Goal: Task Accomplishment & Management: Use online tool/utility

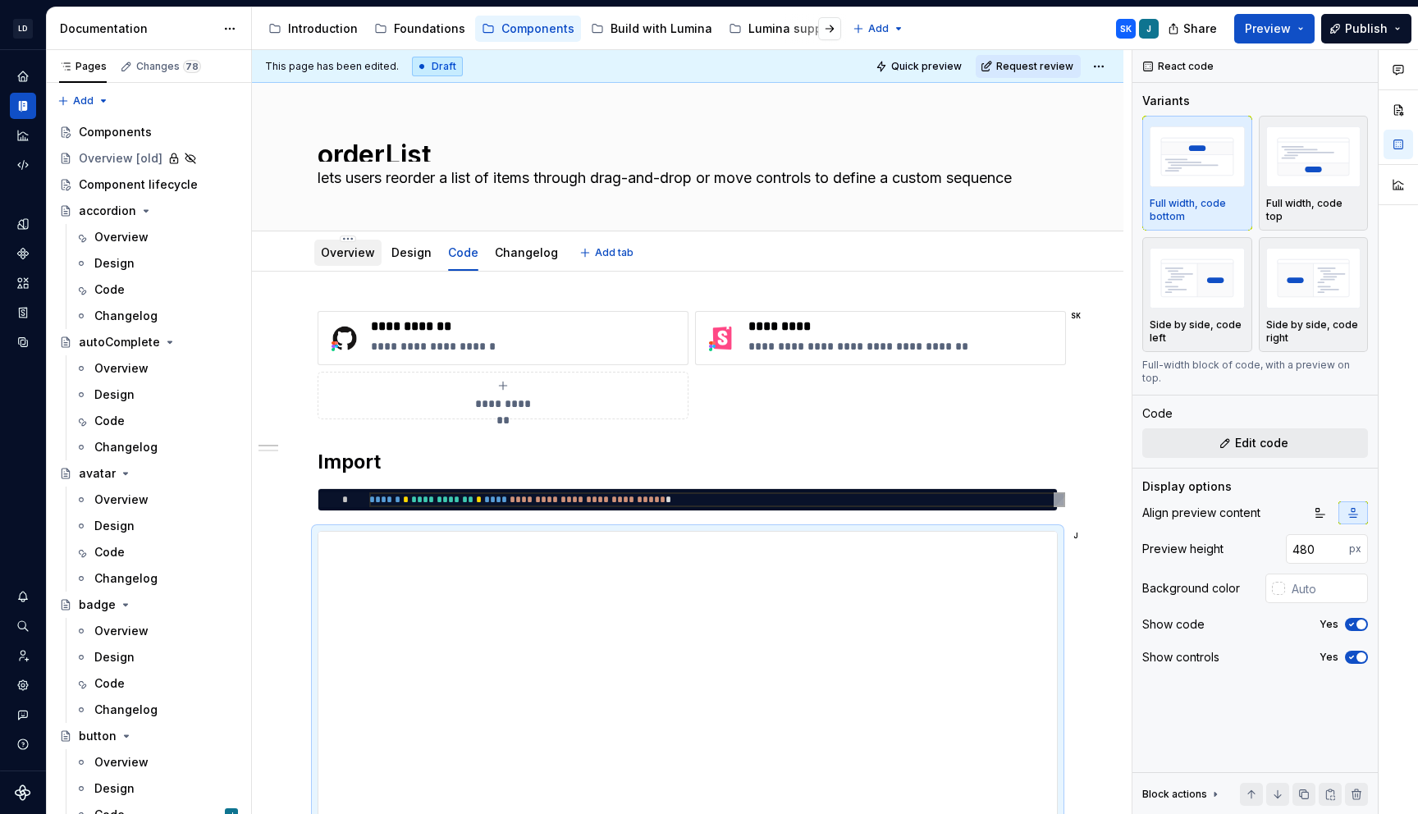
click at [361, 253] on link "Overview" at bounding box center [348, 252] width 54 height 14
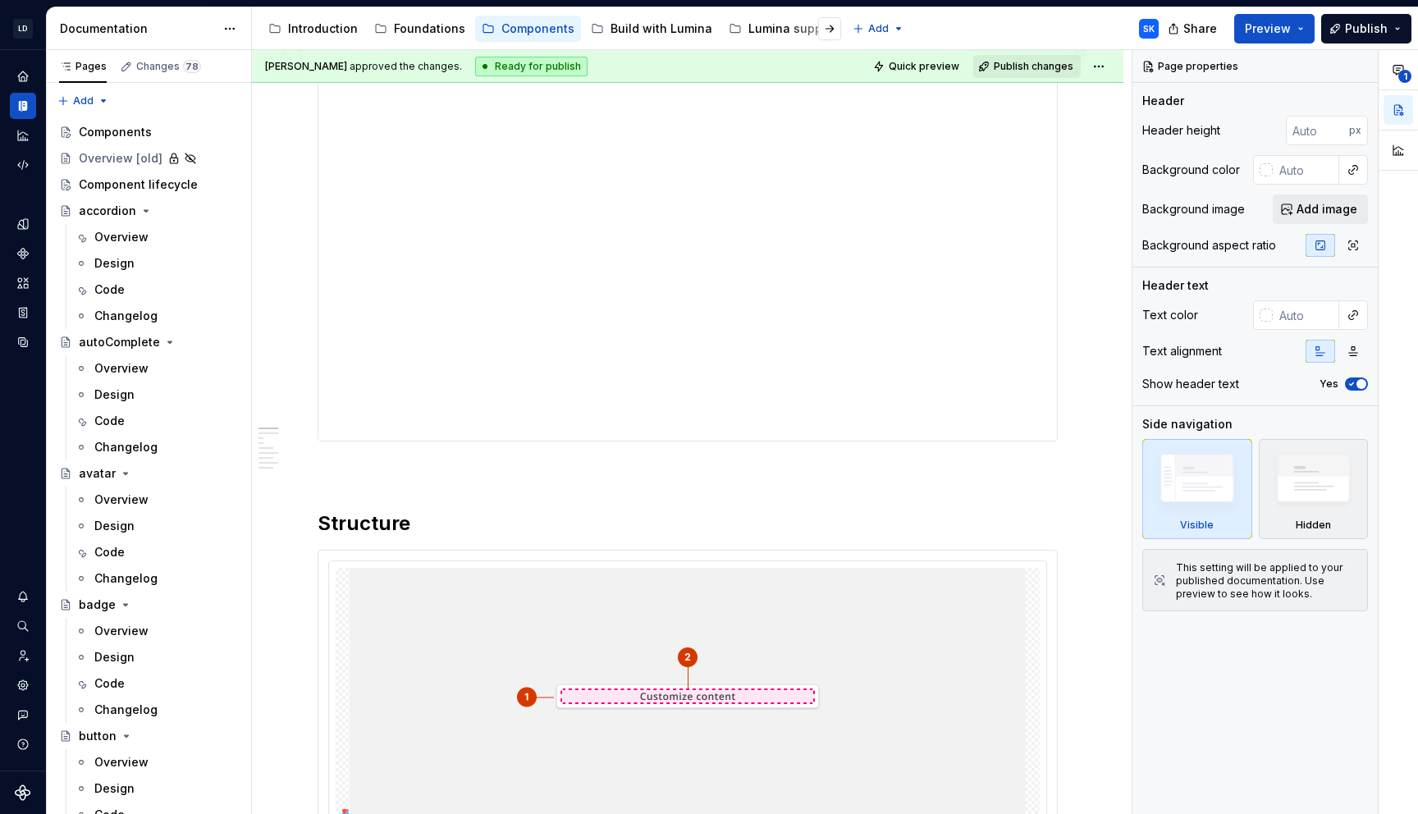
scroll to position [326, 0]
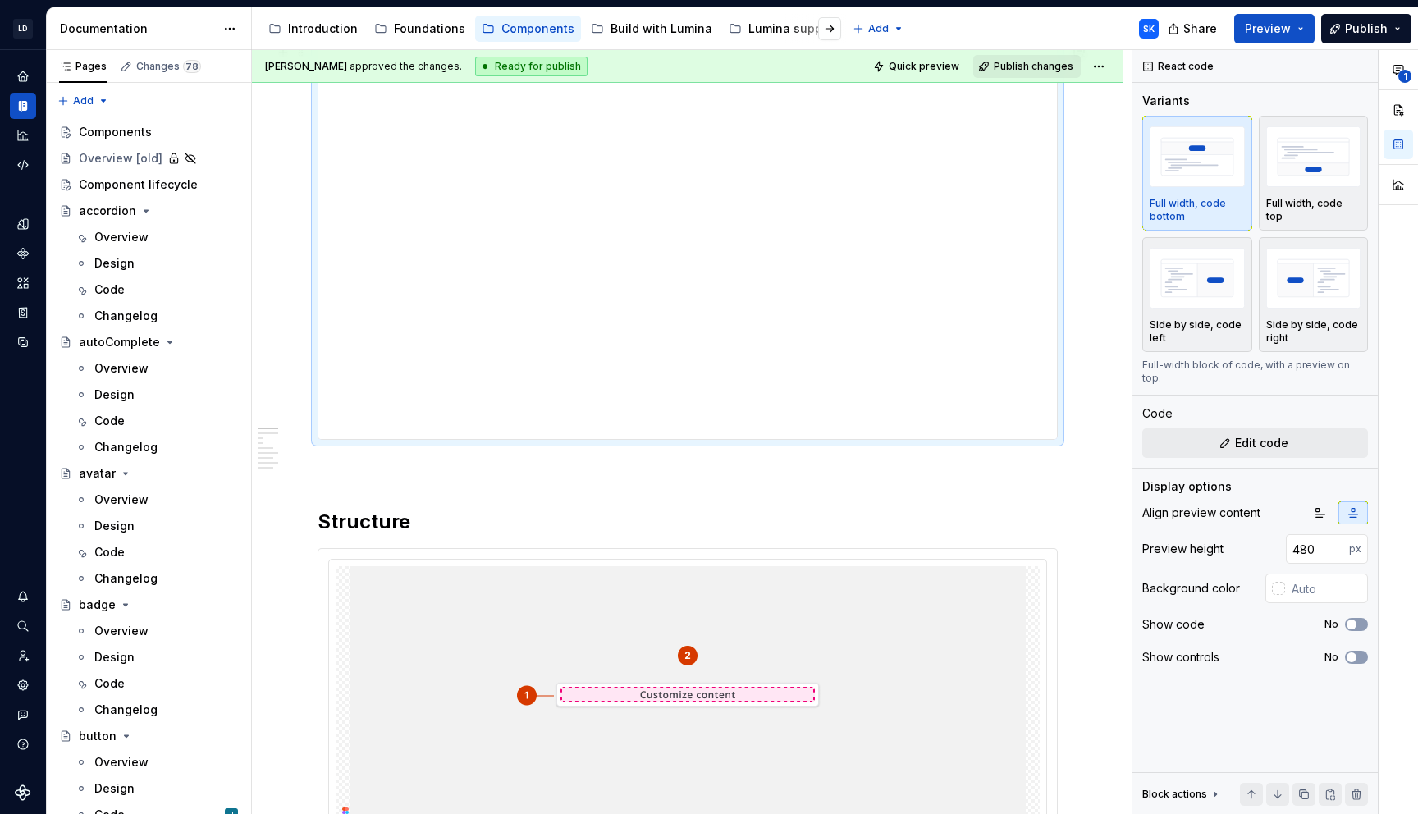
click at [1058, 423] on div at bounding box center [688, 242] width 740 height 396
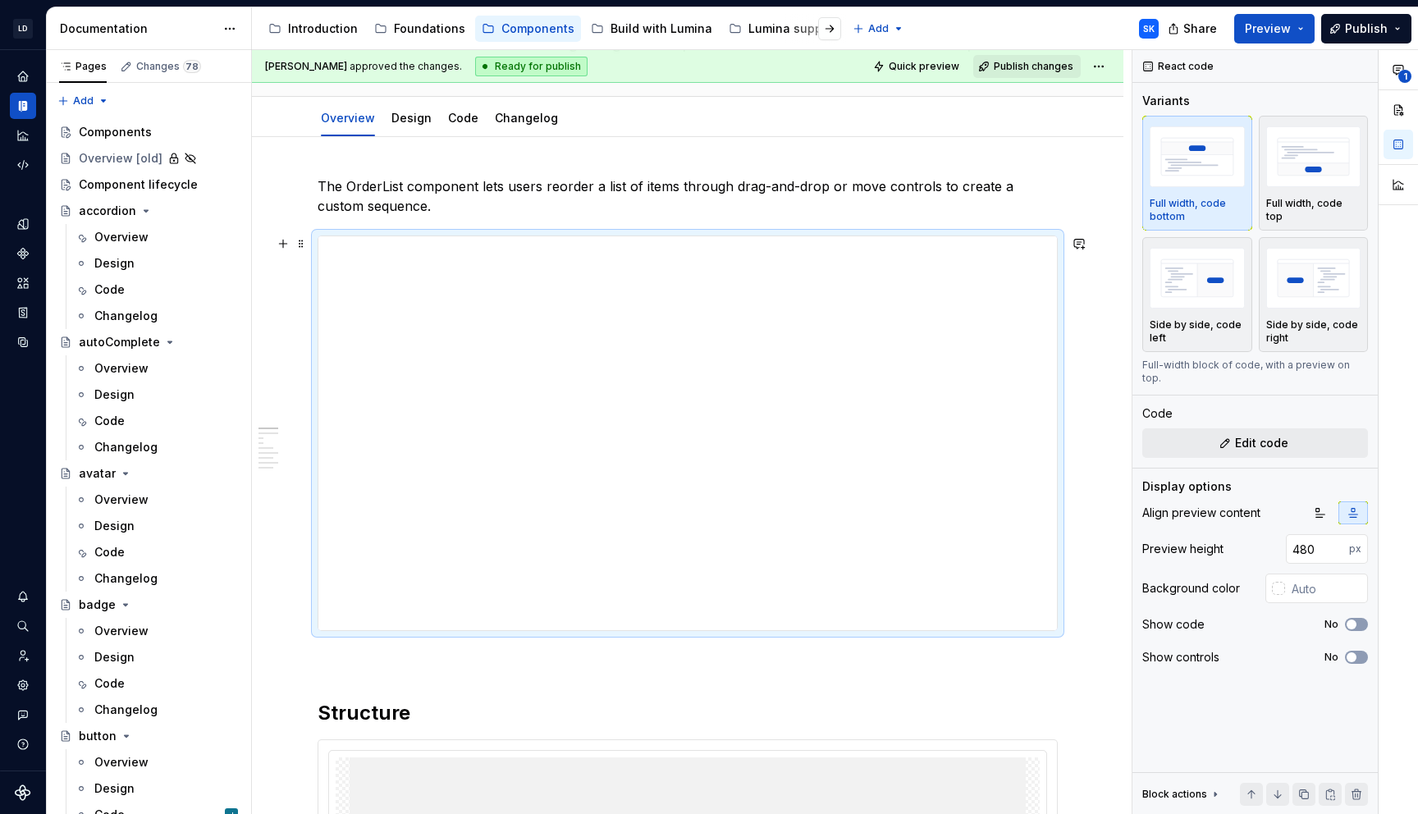
scroll to position [0, 0]
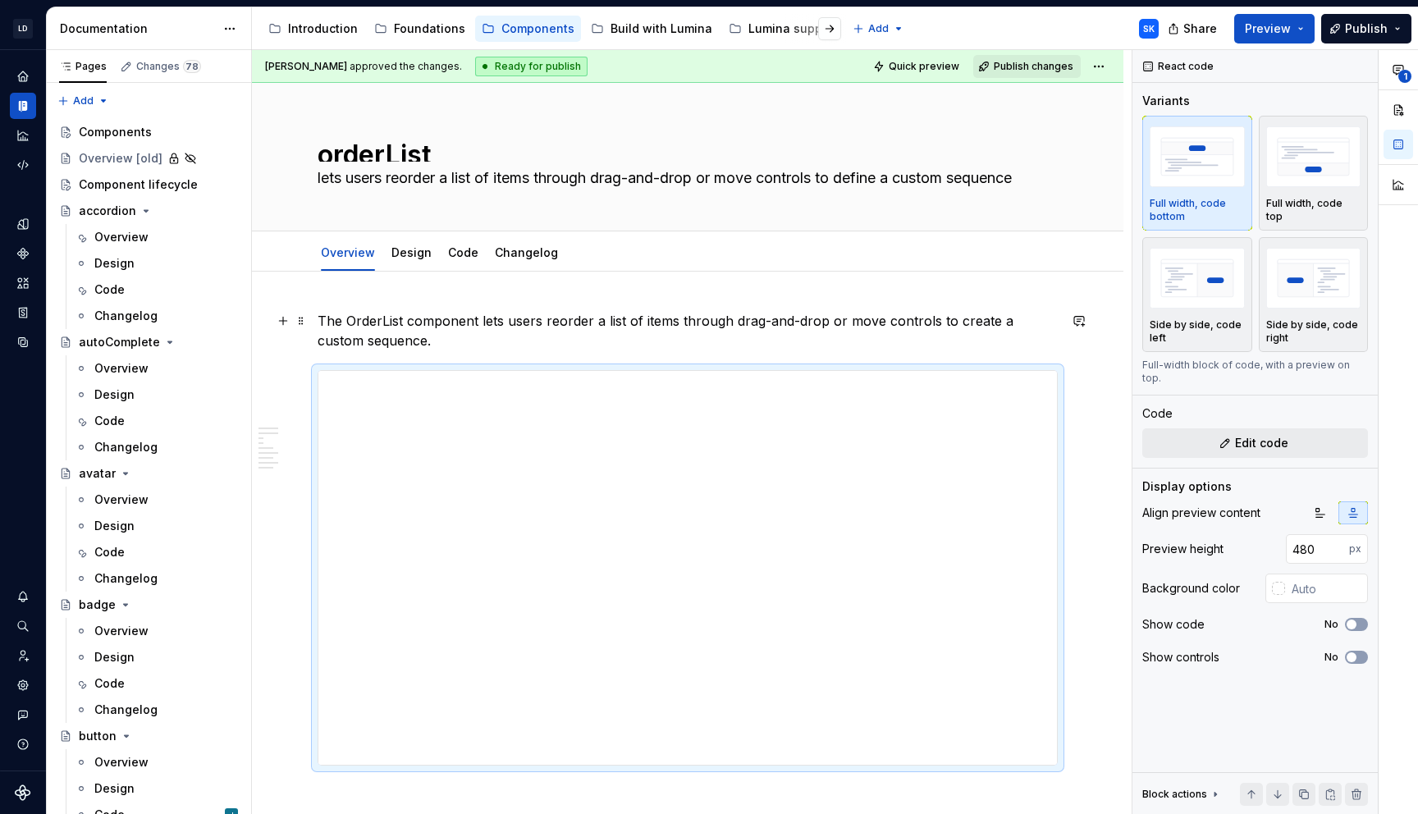
click at [402, 339] on p "The OrderList component lets users reorder a list of items through drag-and-dro…" at bounding box center [688, 330] width 740 height 39
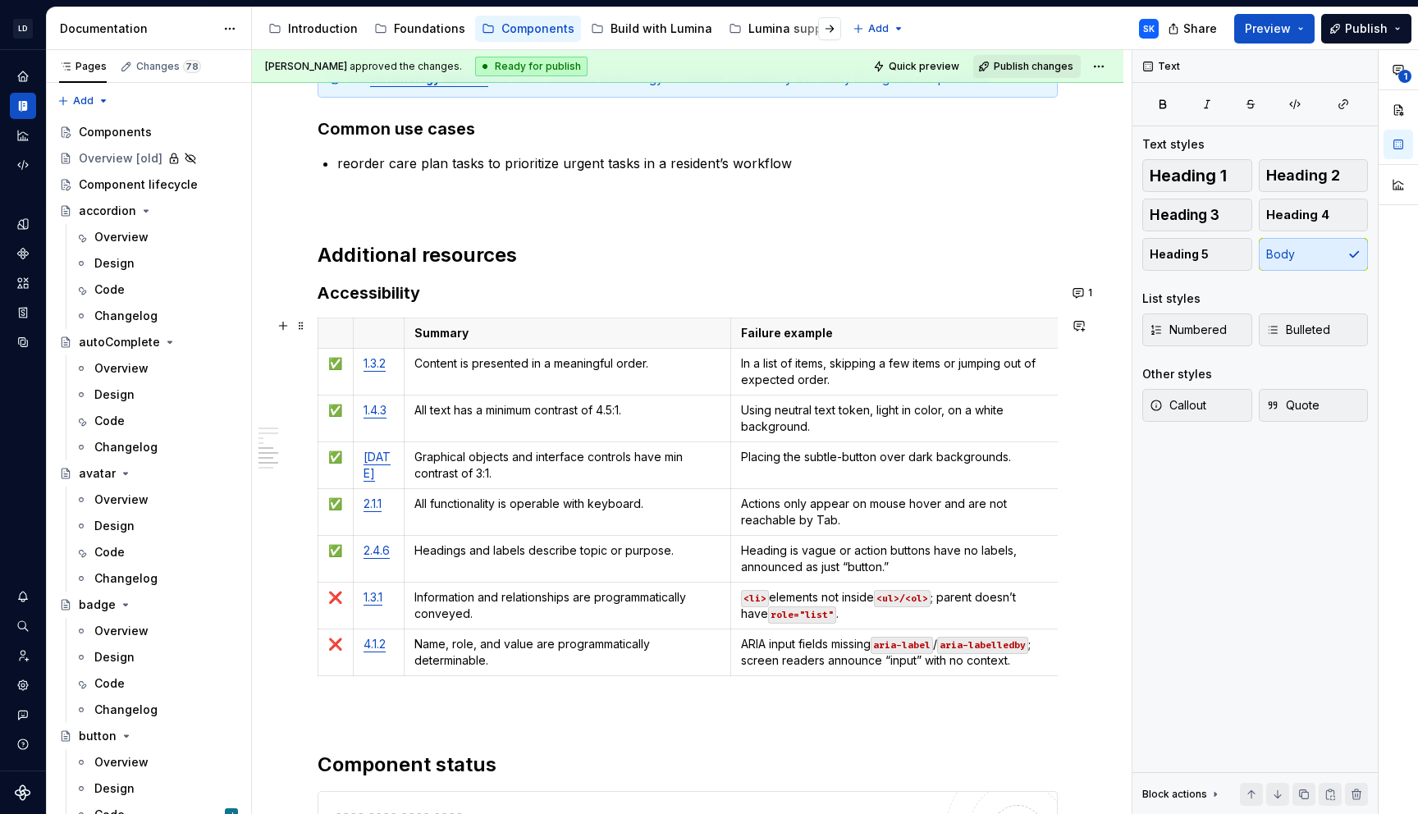
scroll to position [2962, 0]
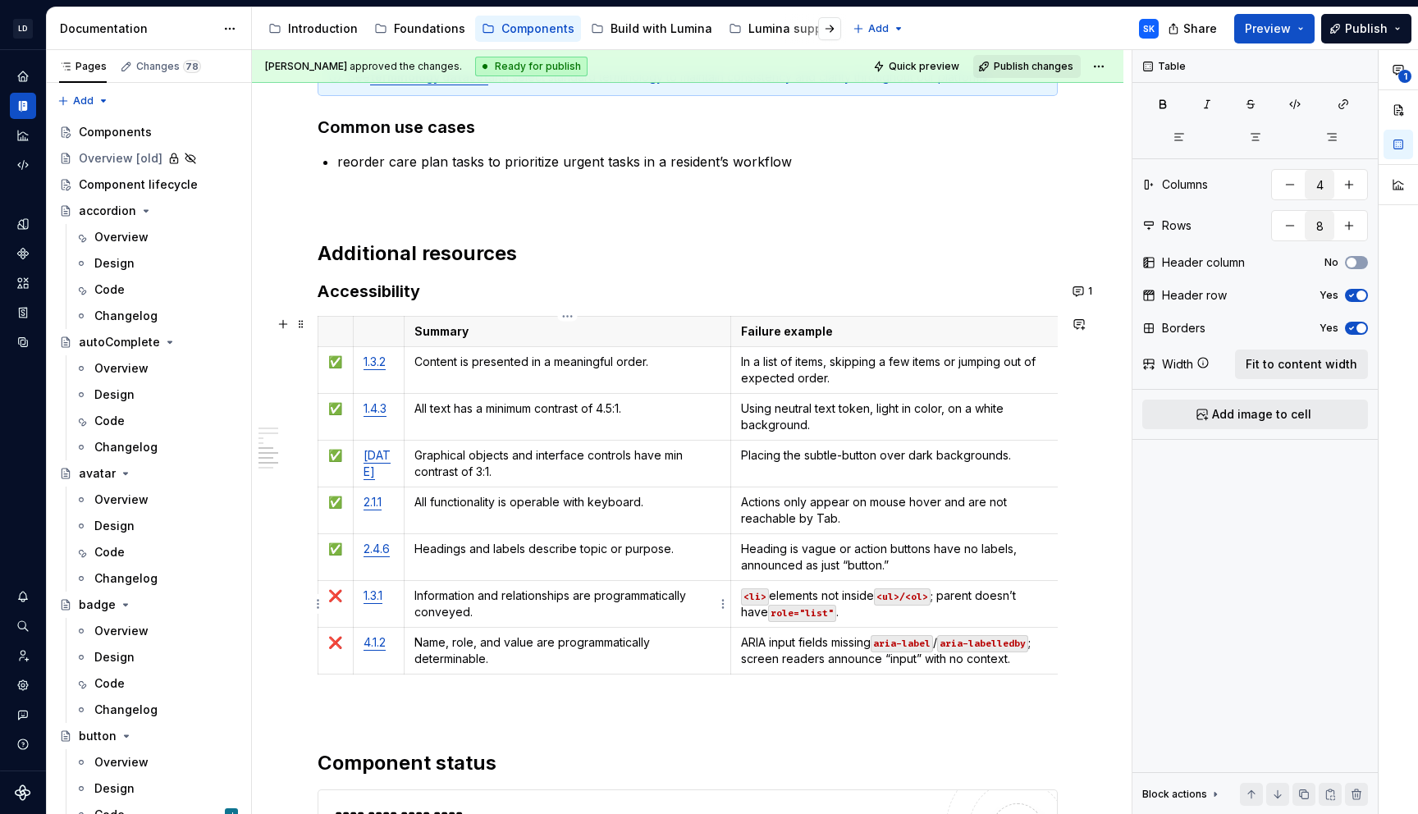
click at [486, 608] on p "Information and relationships are programmatically conveyed." at bounding box center [567, 604] width 307 height 33
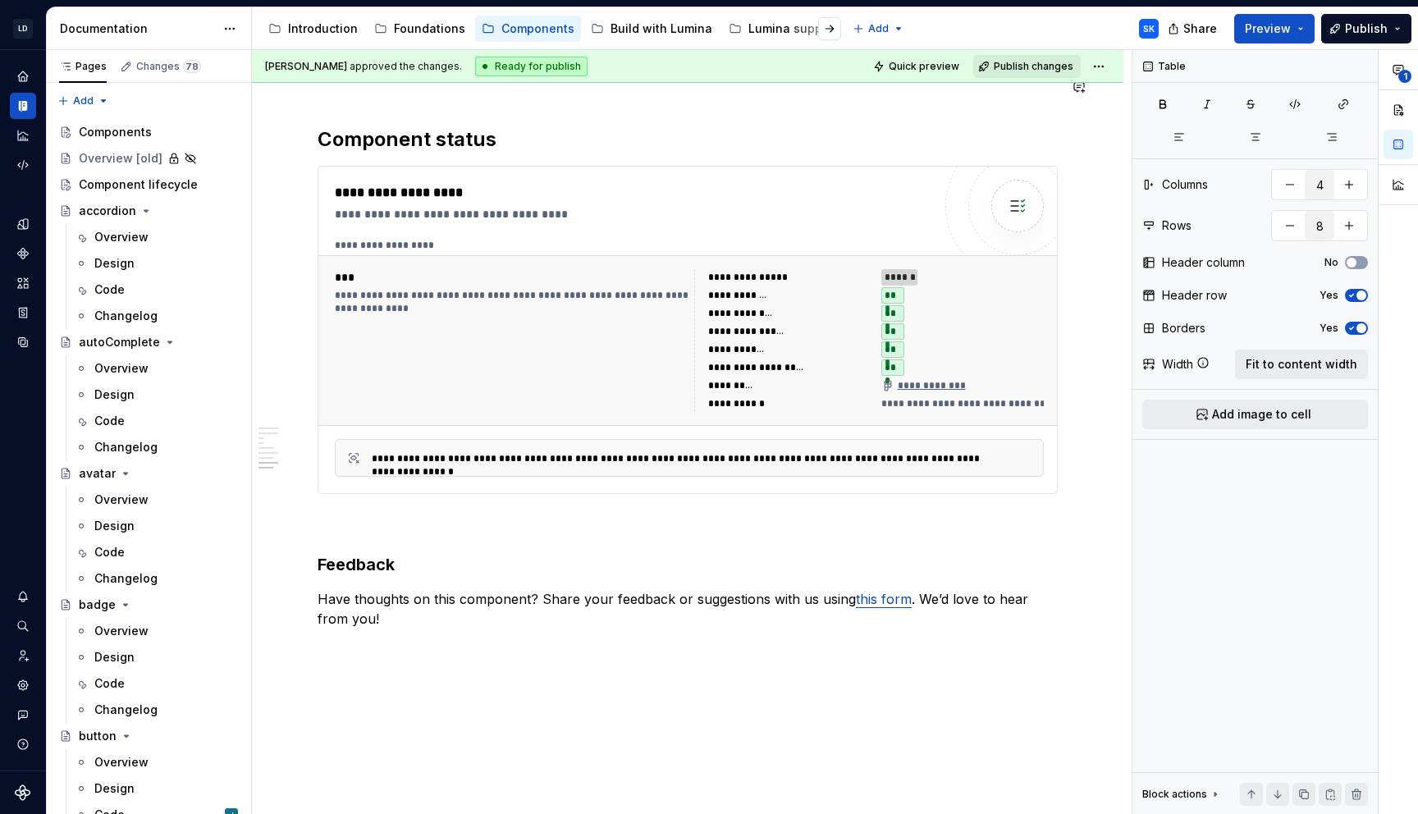
type textarea "*"
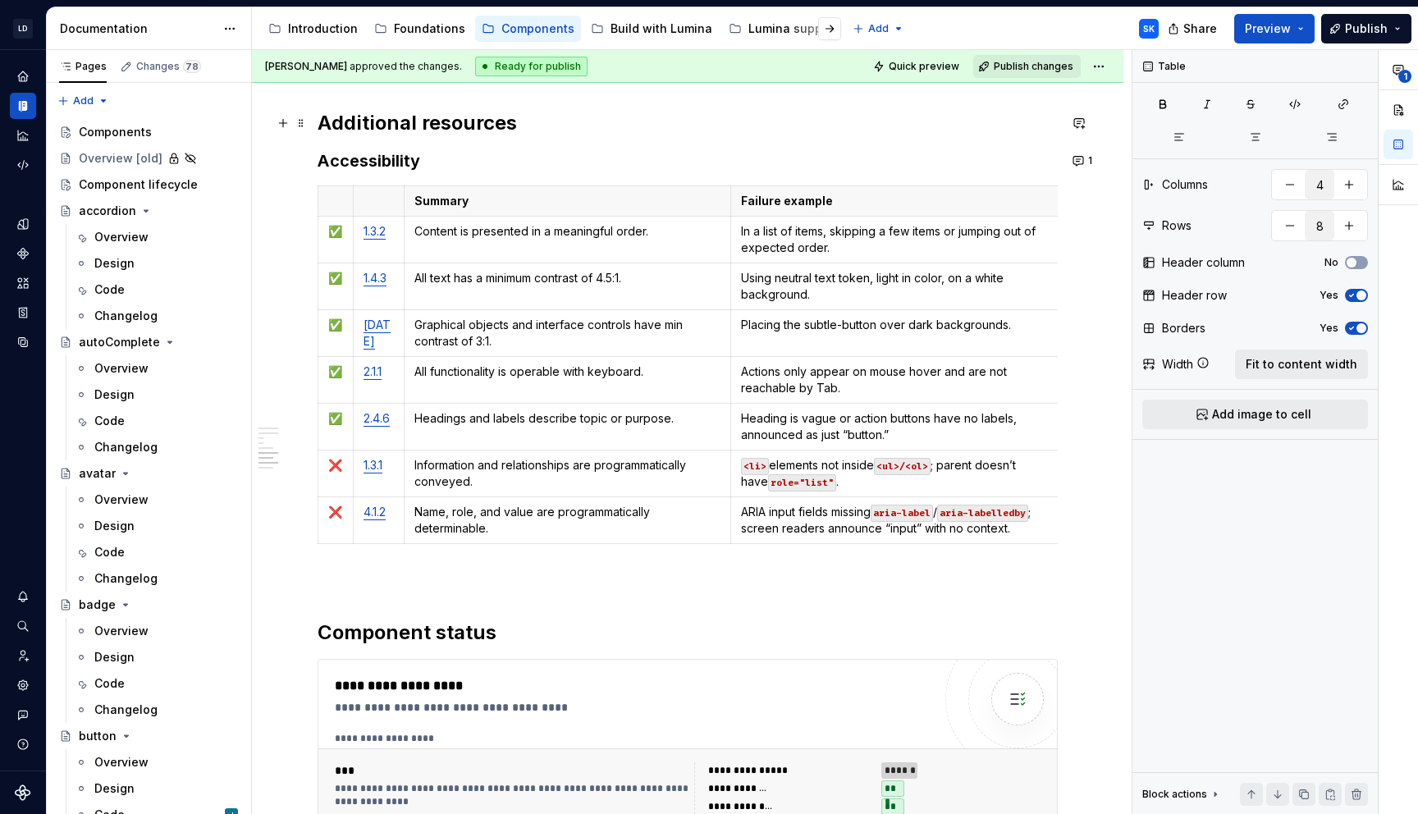
scroll to position [3083, 0]
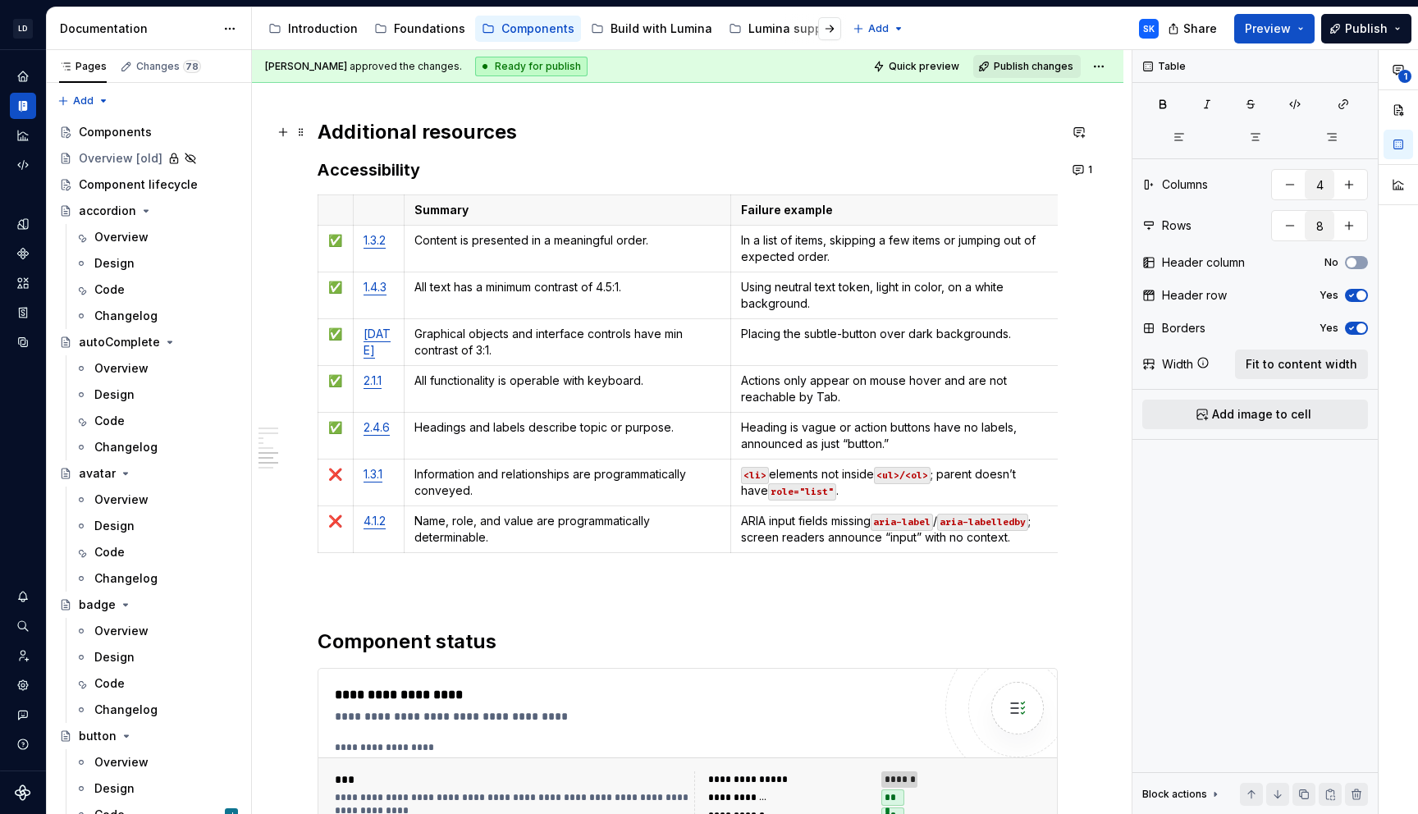
click at [335, 483] on td "❌" at bounding box center [335, 483] width 35 height 47
click at [391, 483] on td "1.3.1" at bounding box center [378, 483] width 51 height 47
click at [458, 483] on p "Information and relationships are programmatically conveyed." at bounding box center [567, 482] width 307 height 33
click at [490, 492] on p "Information and relationships are programmatically conveyed." at bounding box center [567, 482] width 307 height 33
click at [315, 480] on html "LD Lumina Web SK Dataset MxC-Fac Documentation Accessibility guide for tree Pag…" at bounding box center [709, 407] width 1418 height 814
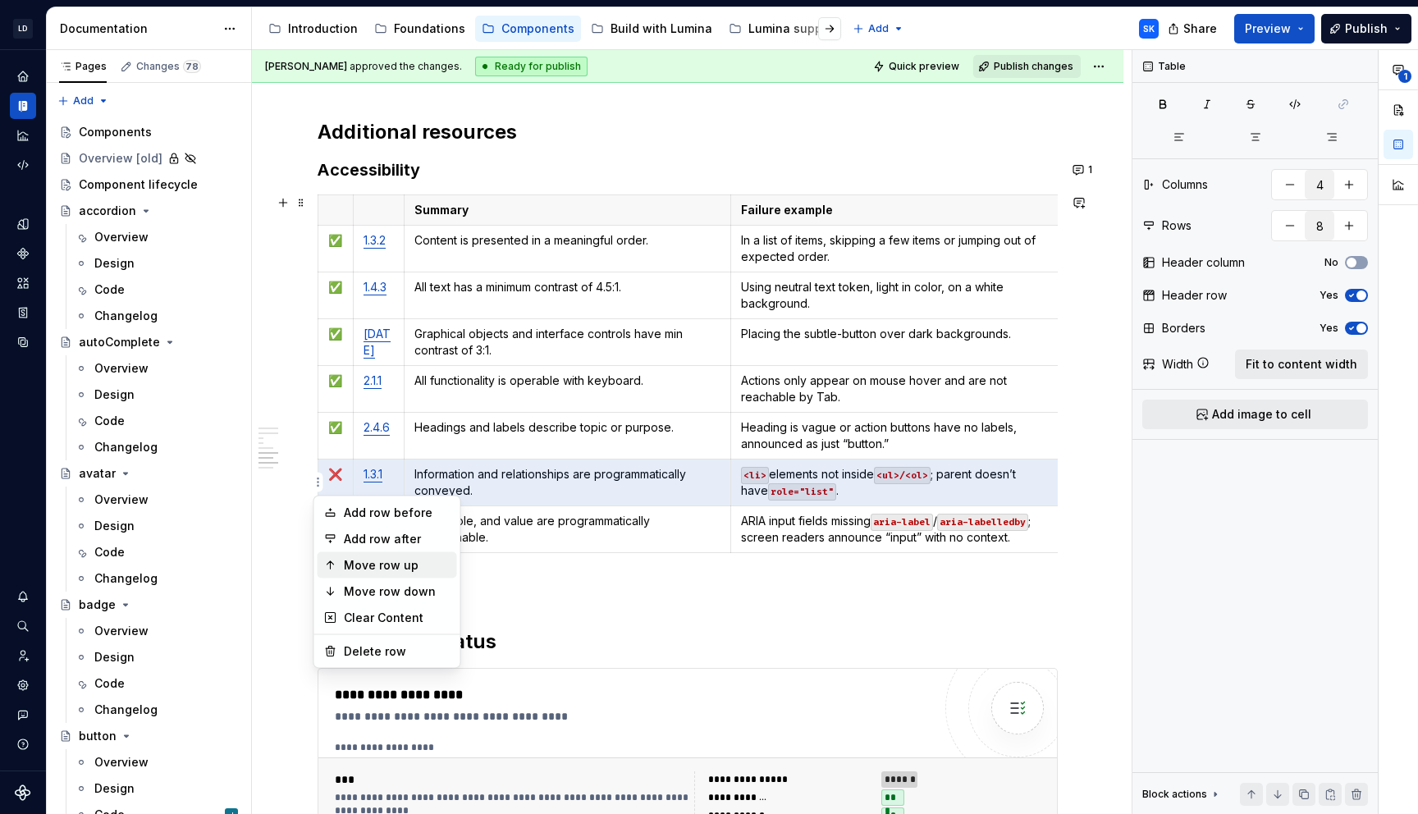
click at [399, 562] on div "Move row up" at bounding box center [397, 565] width 107 height 16
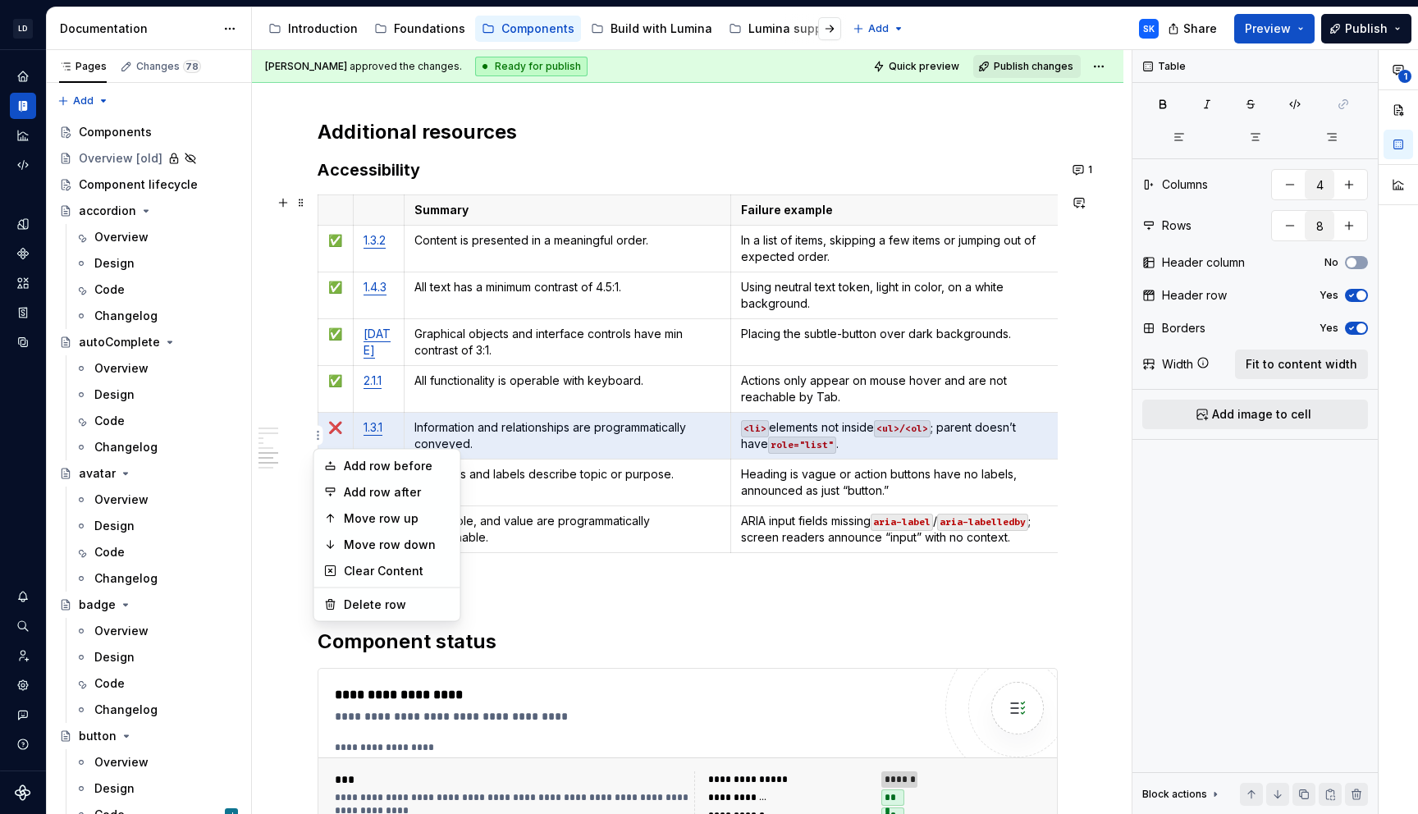
click at [318, 432] on html "LD Lumina Web SK Dataset MxC-Fac Documentation Accessibility guide for tree Pag…" at bounding box center [709, 407] width 1418 height 814
click at [375, 523] on div "Move row up" at bounding box center [397, 518] width 107 height 16
